Goal: Browse casually

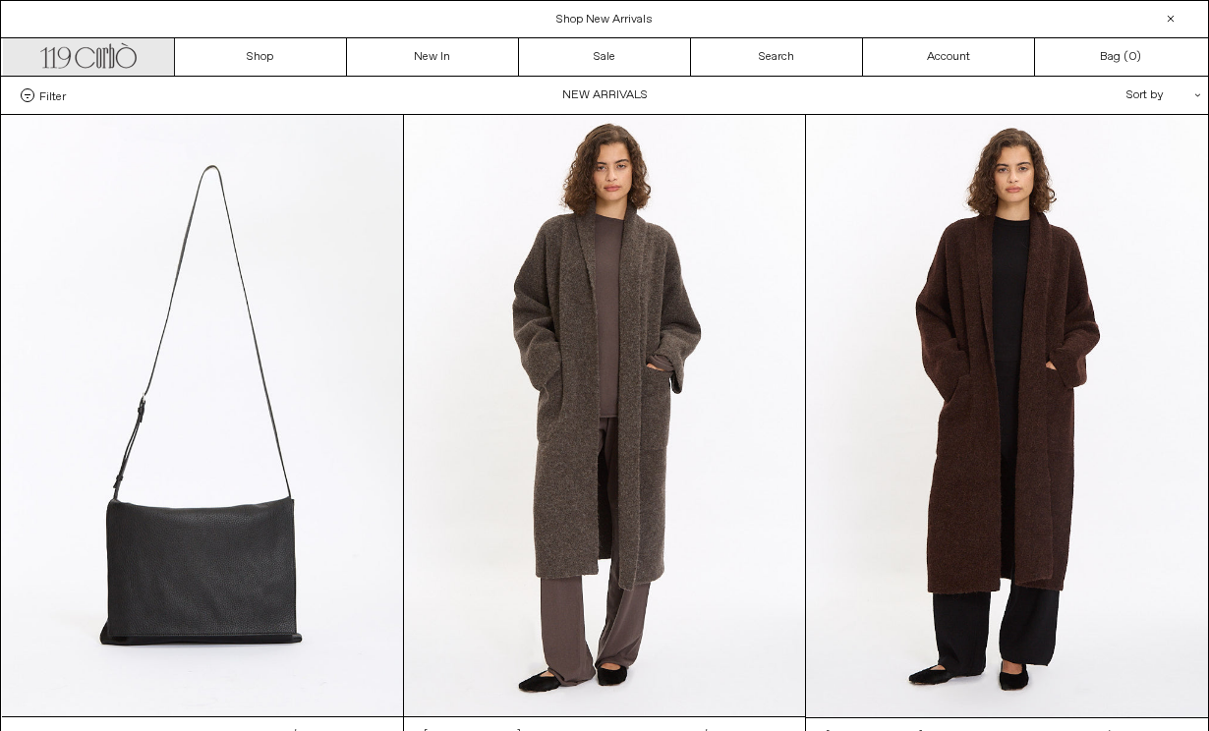
click at [88, 52] on icon ".cls-1, .cls-2 { fill: #231f20; stroke: #231f20; stroke-miterlimit: 10; stroke-…" at bounding box center [88, 53] width 96 height 29
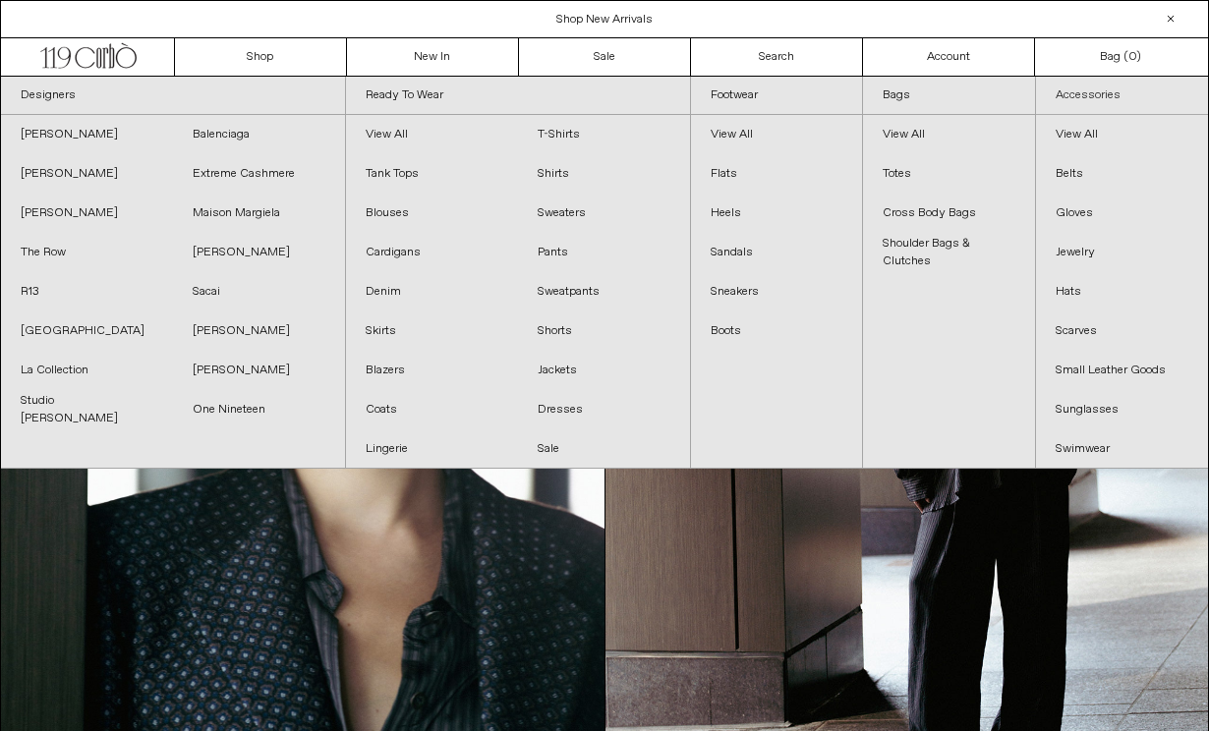
click at [1086, 93] on link "Accessories" at bounding box center [1122, 96] width 172 height 38
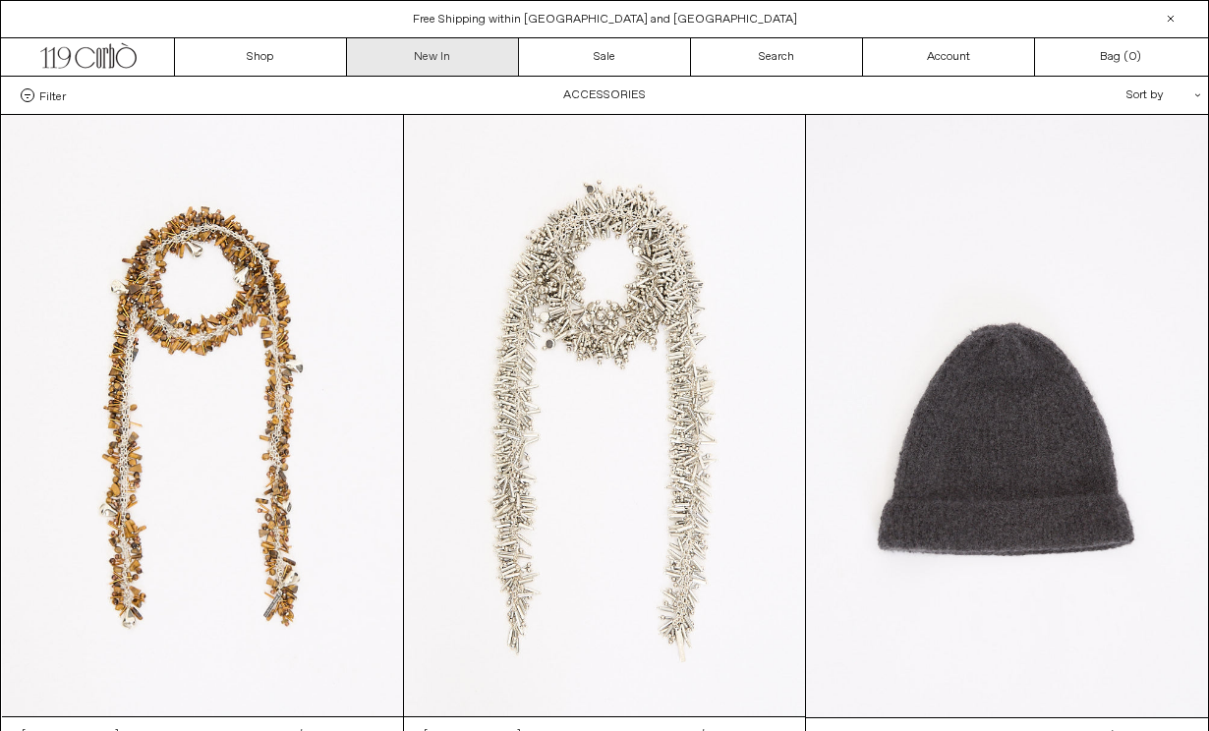
click at [433, 68] on link "New In" at bounding box center [433, 56] width 172 height 37
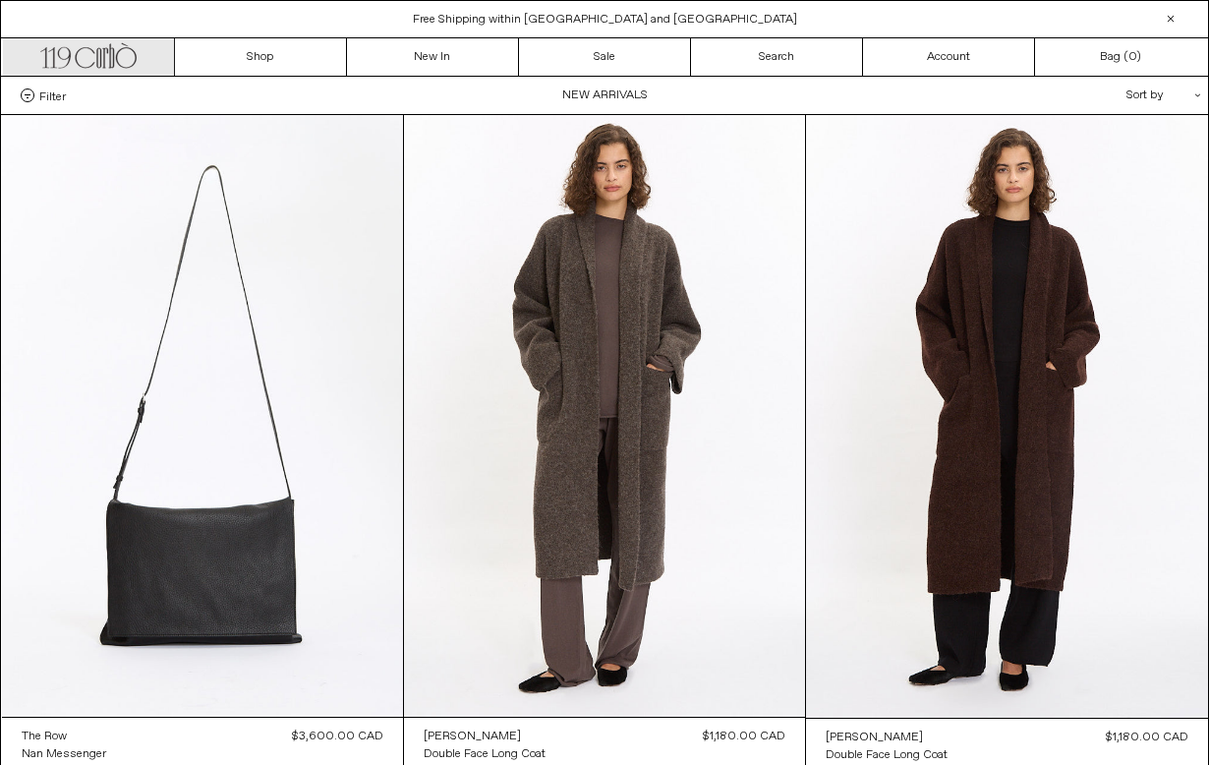
click at [94, 47] on icon ".cls-1, .cls-2 { fill: #231f20; stroke: #231f20; stroke-miterlimit: 10; stroke-…" at bounding box center [88, 53] width 96 height 29
